Goal: Navigation & Orientation: Find specific page/section

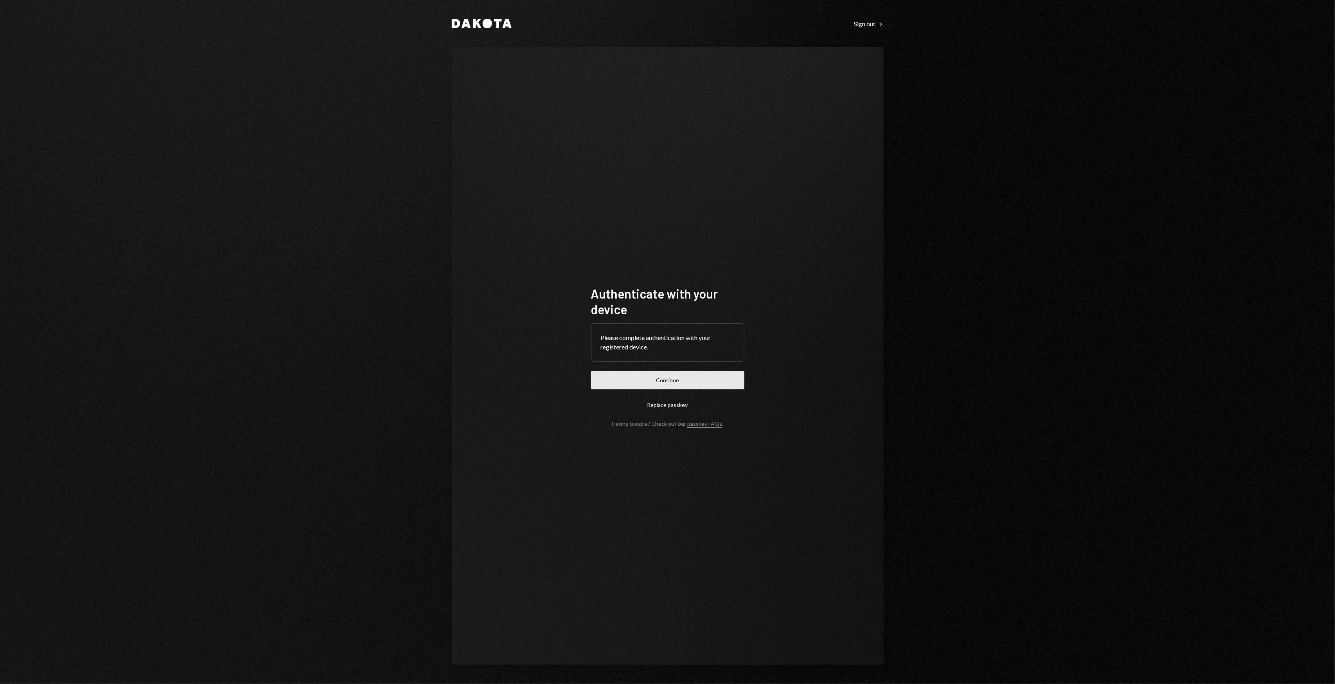
click at [676, 387] on button "Continue" at bounding box center [667, 380] width 153 height 18
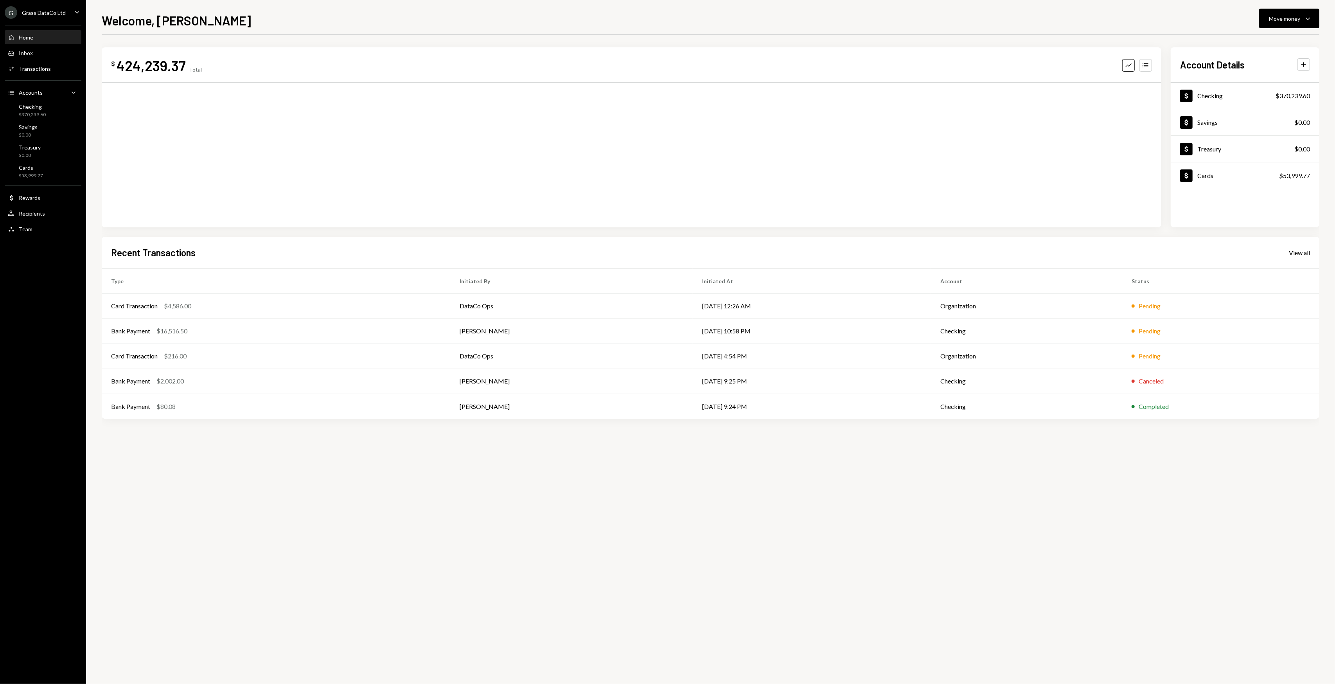
drag, startPoint x: 277, startPoint y: 18, endPoint x: 269, endPoint y: 18, distance: 8.2
click at [269, 18] on div "Welcome, [PERSON_NAME] Move money Caret Down" at bounding box center [710, 19] width 1217 height 17
drag, startPoint x: 269, startPoint y: 18, endPoint x: 222, endPoint y: 5, distance: 48.5
click at [269, 18] on div "Welcome, [PERSON_NAME] Move money Caret Down" at bounding box center [710, 19] width 1217 height 17
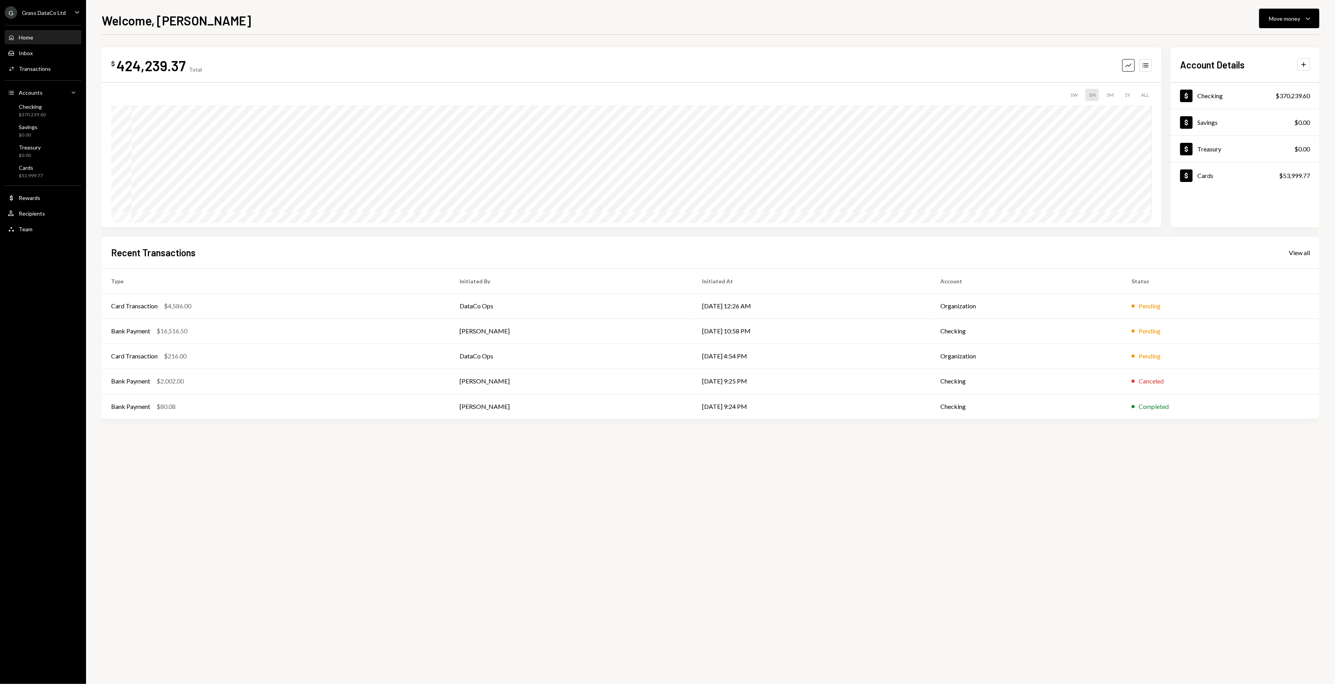
click at [74, 7] on div "G Grass DataCo Ltd Caret Down" at bounding box center [43, 12] width 86 height 13
click at [72, 105] on button "Accounts View all accounts" at bounding box center [54, 110] width 93 height 14
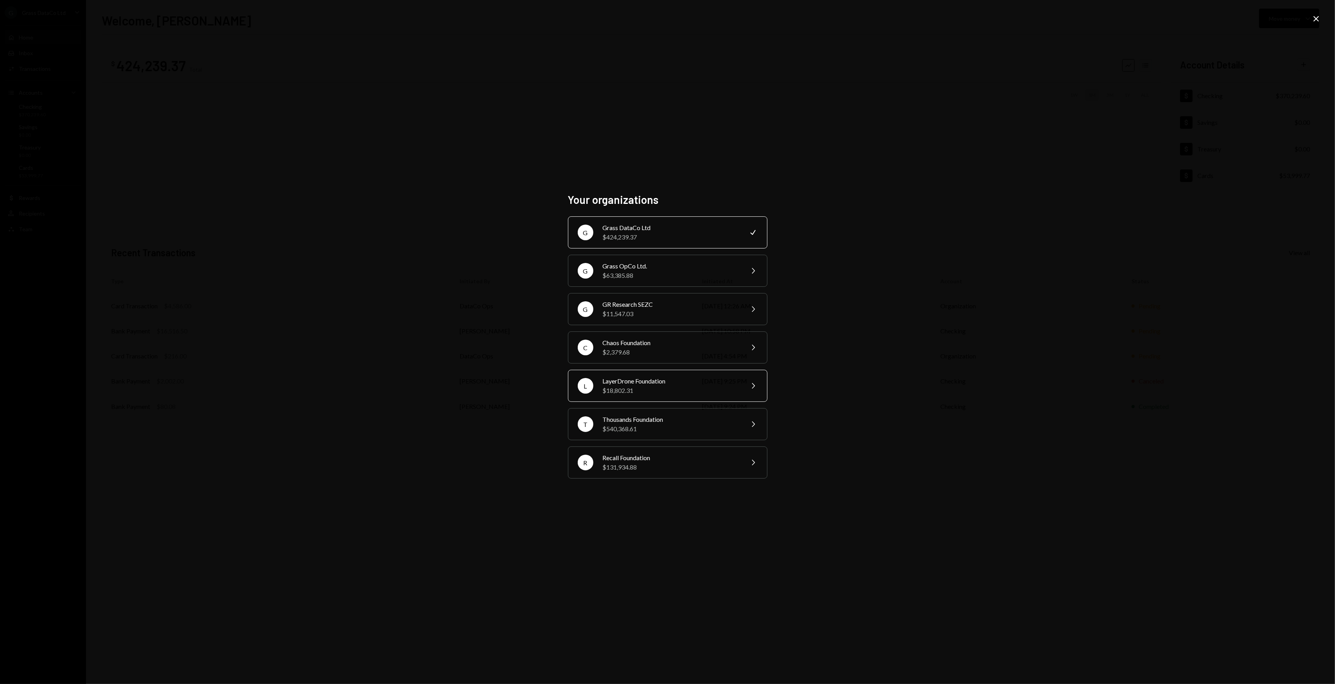
click at [701, 379] on div "LayerDrone Foundation" at bounding box center [671, 380] width 136 height 9
